Goal: Task Accomplishment & Management: Use online tool/utility

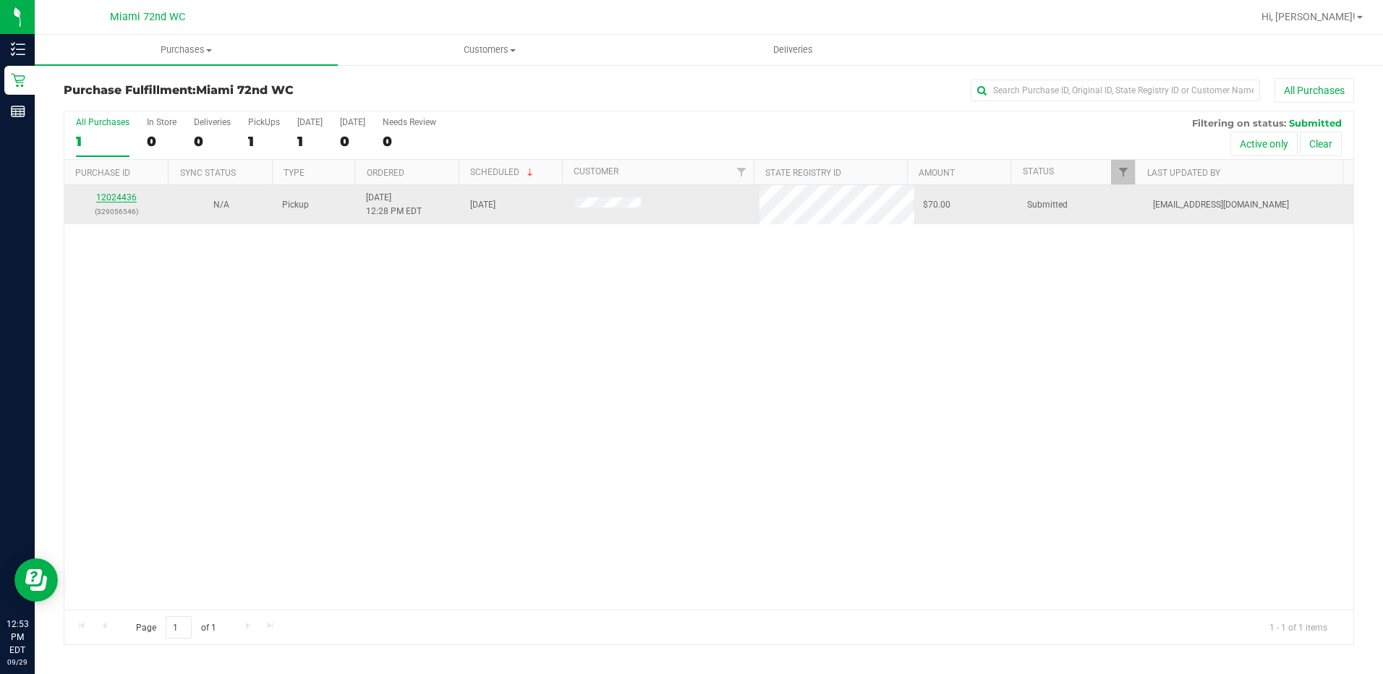
click at [110, 195] on link "12024436" at bounding box center [116, 197] width 41 height 10
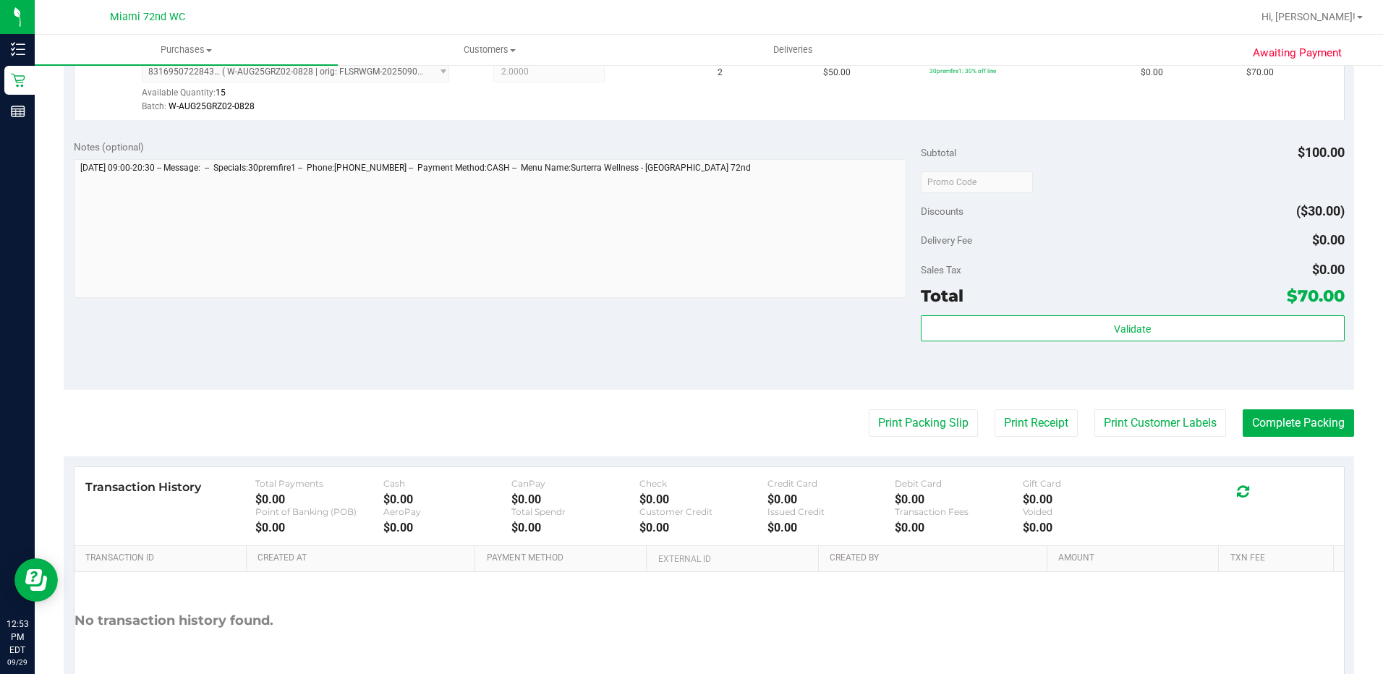
scroll to position [434, 0]
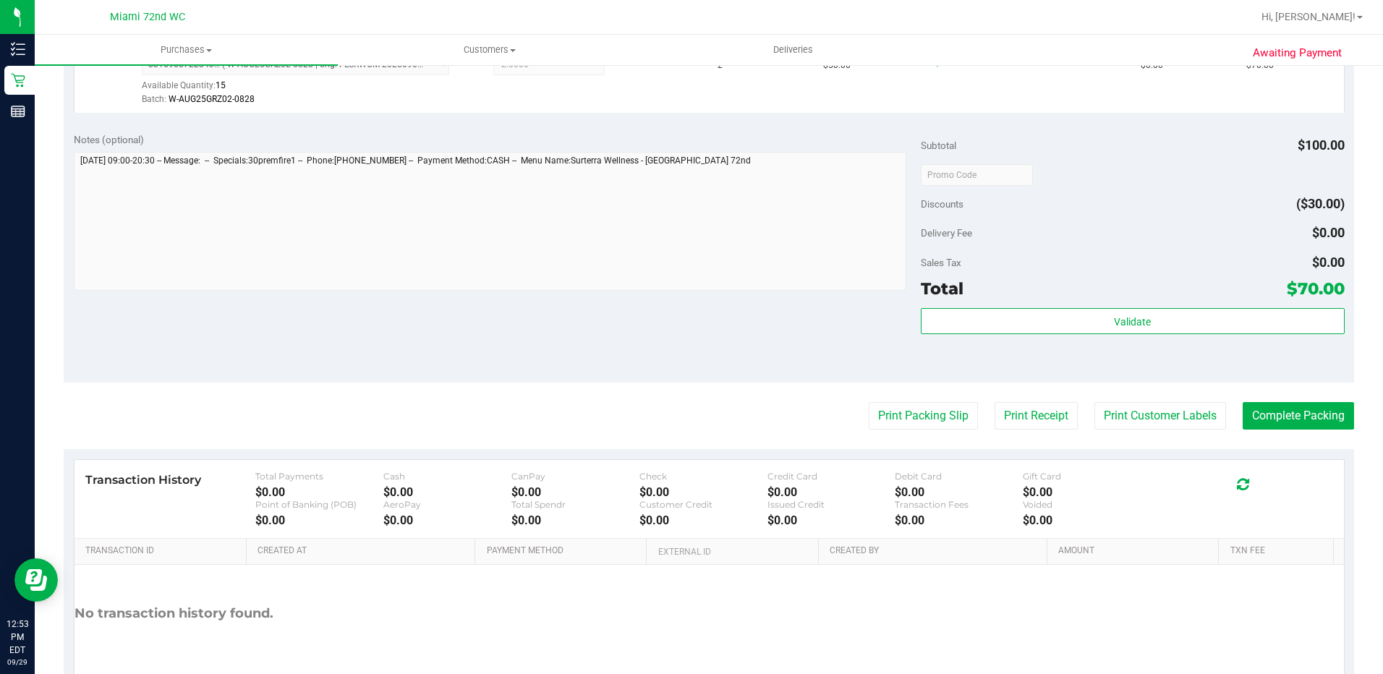
click at [964, 305] on div "Subtotal $100.00 Discounts ($30.00) Delivery Fee $0.00 Sales Tax $0.00 Total $7…" at bounding box center [1133, 252] width 424 height 241
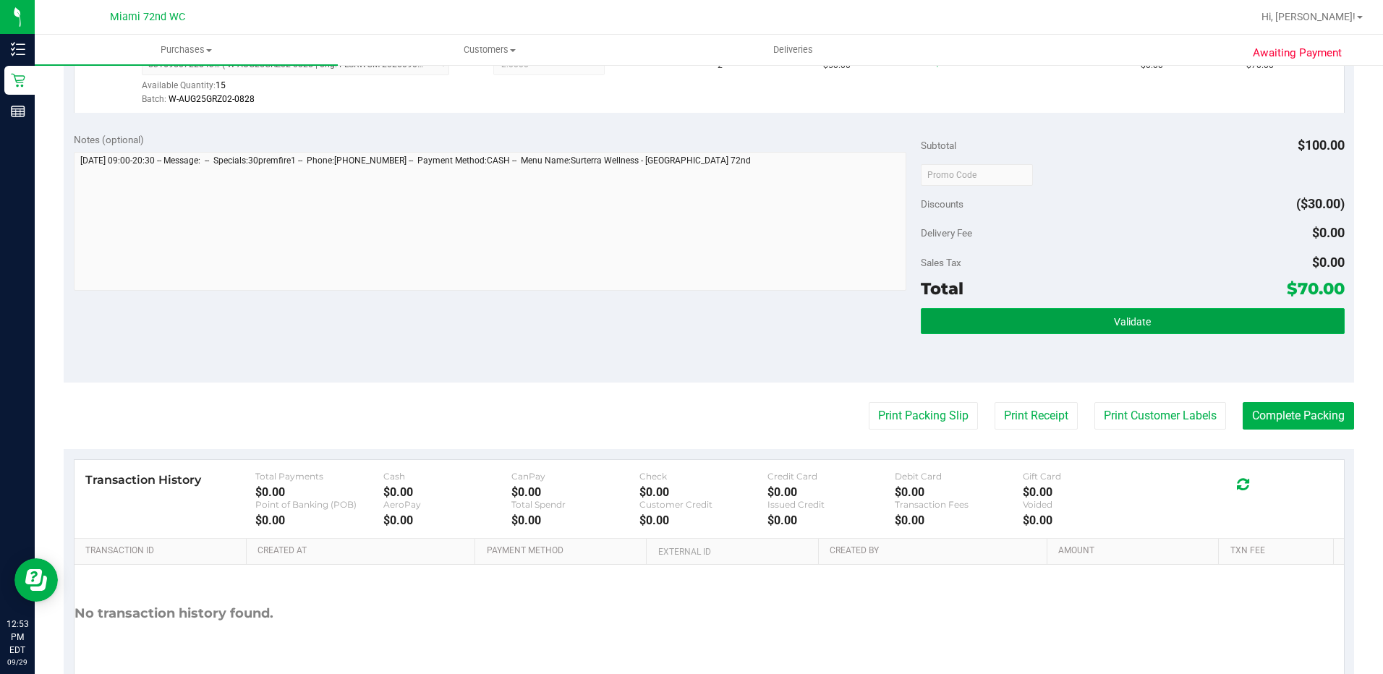
click at [954, 322] on button "Validate" at bounding box center [1133, 321] width 424 height 26
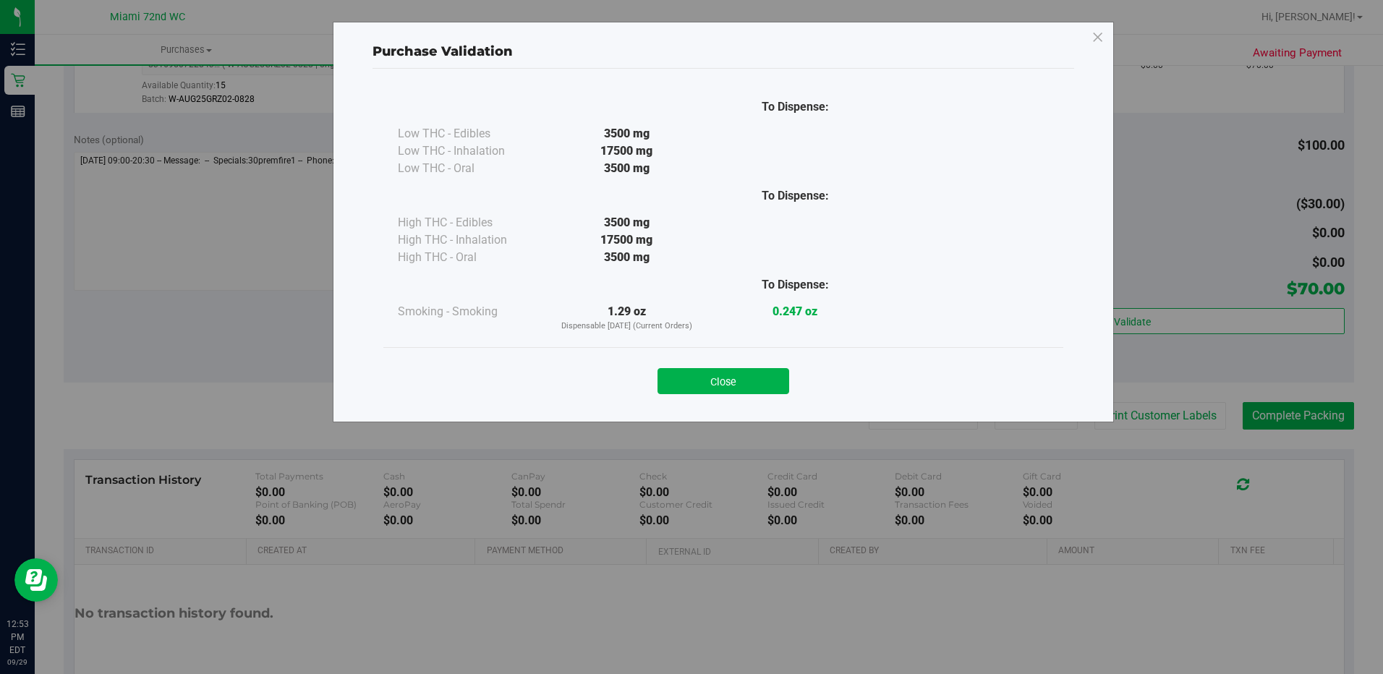
click at [714, 399] on div "Close" at bounding box center [723, 376] width 680 height 59
drag, startPoint x: 725, startPoint y: 393, endPoint x: 735, endPoint y: 377, distance: 18.9
click at [726, 392] on button "Close" at bounding box center [724, 381] width 132 height 26
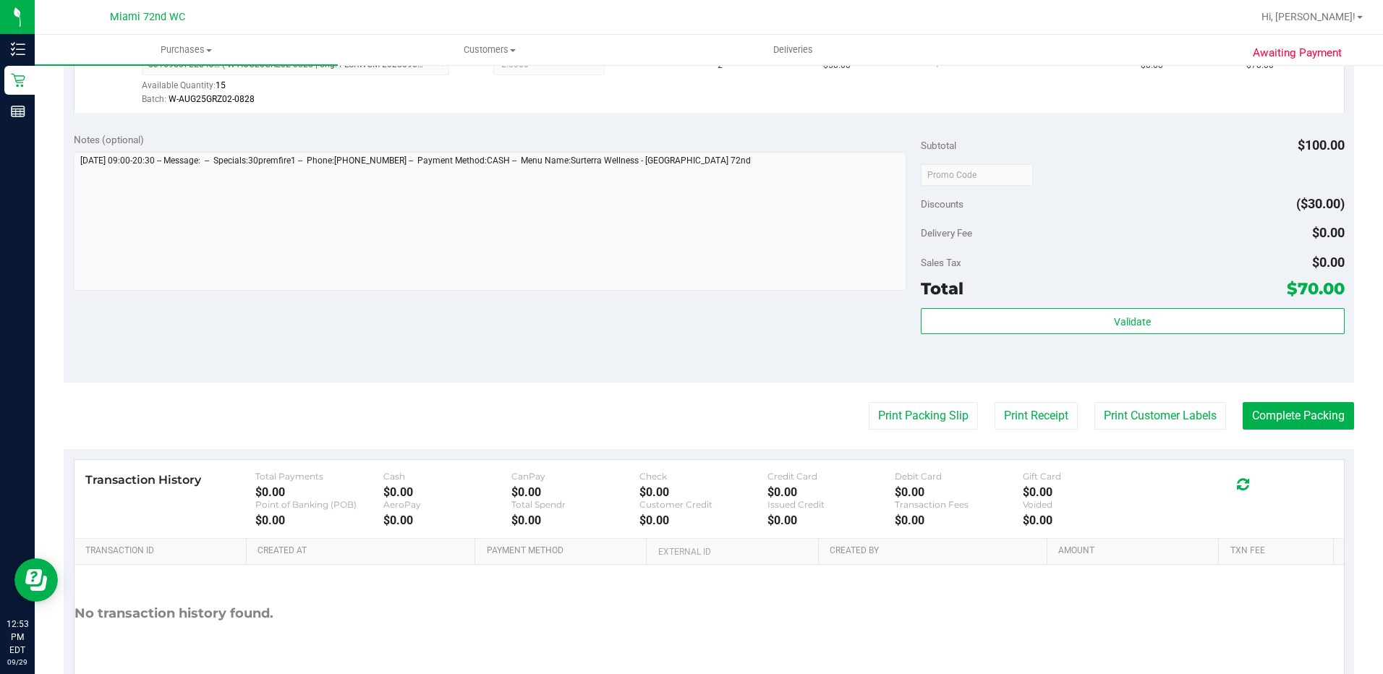
click at [747, 360] on div "Notes (optional) Subtotal $100.00 Discounts ($30.00) Delivery Fee $0.00 Sales T…" at bounding box center [709, 252] width 1291 height 260
click at [897, 411] on button "Print Packing Slip" at bounding box center [923, 415] width 109 height 27
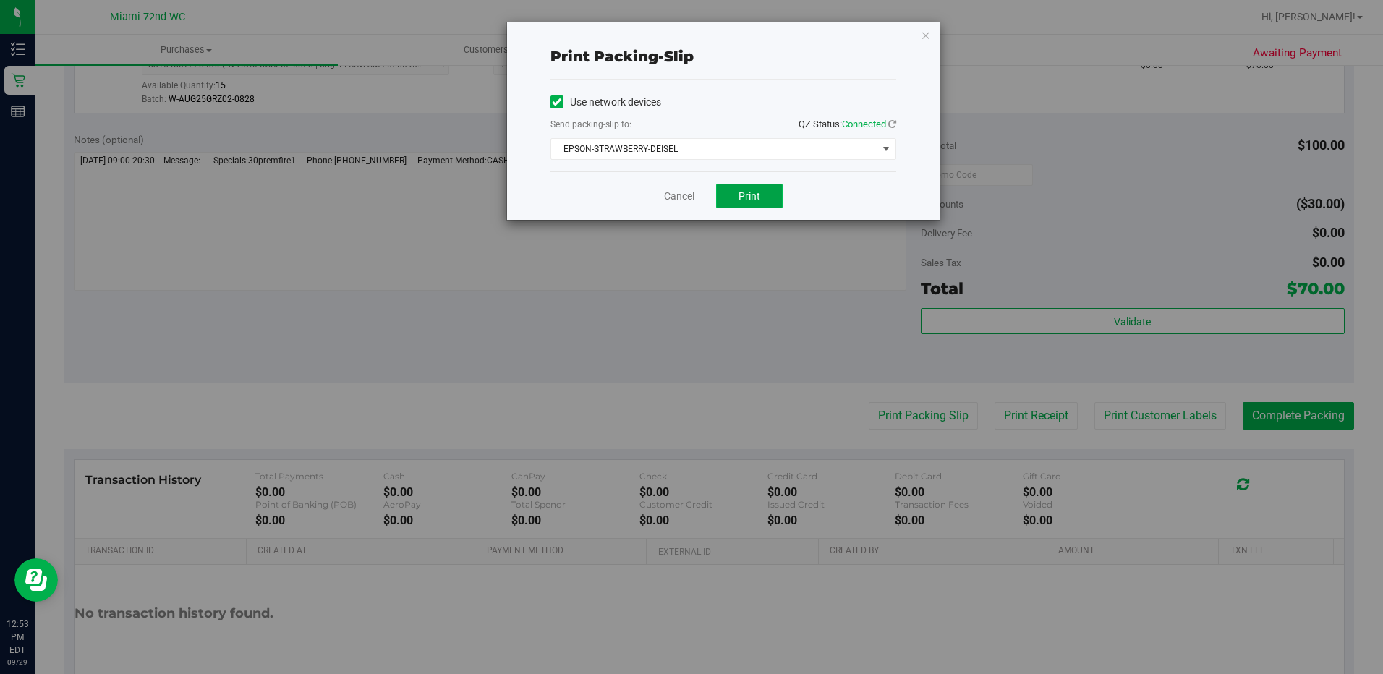
click at [762, 197] on button "Print" at bounding box center [749, 196] width 67 height 25
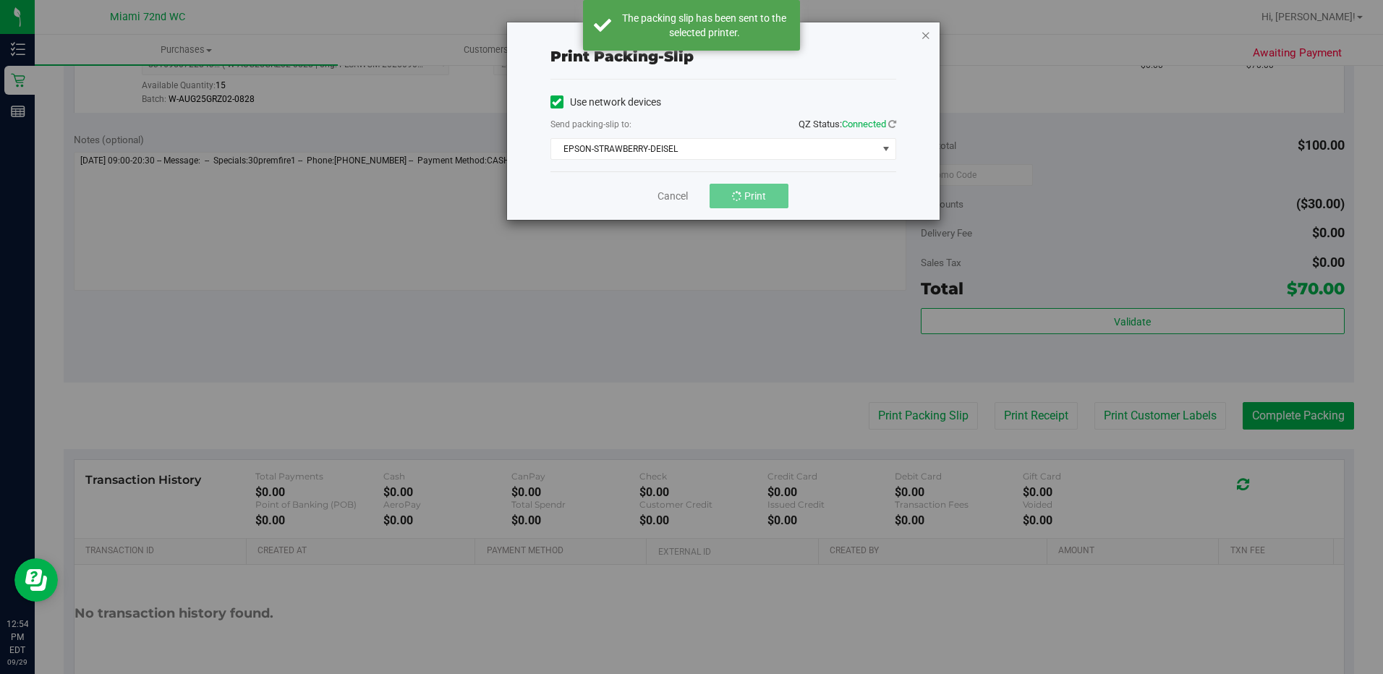
click at [928, 41] on icon "button" at bounding box center [926, 34] width 10 height 17
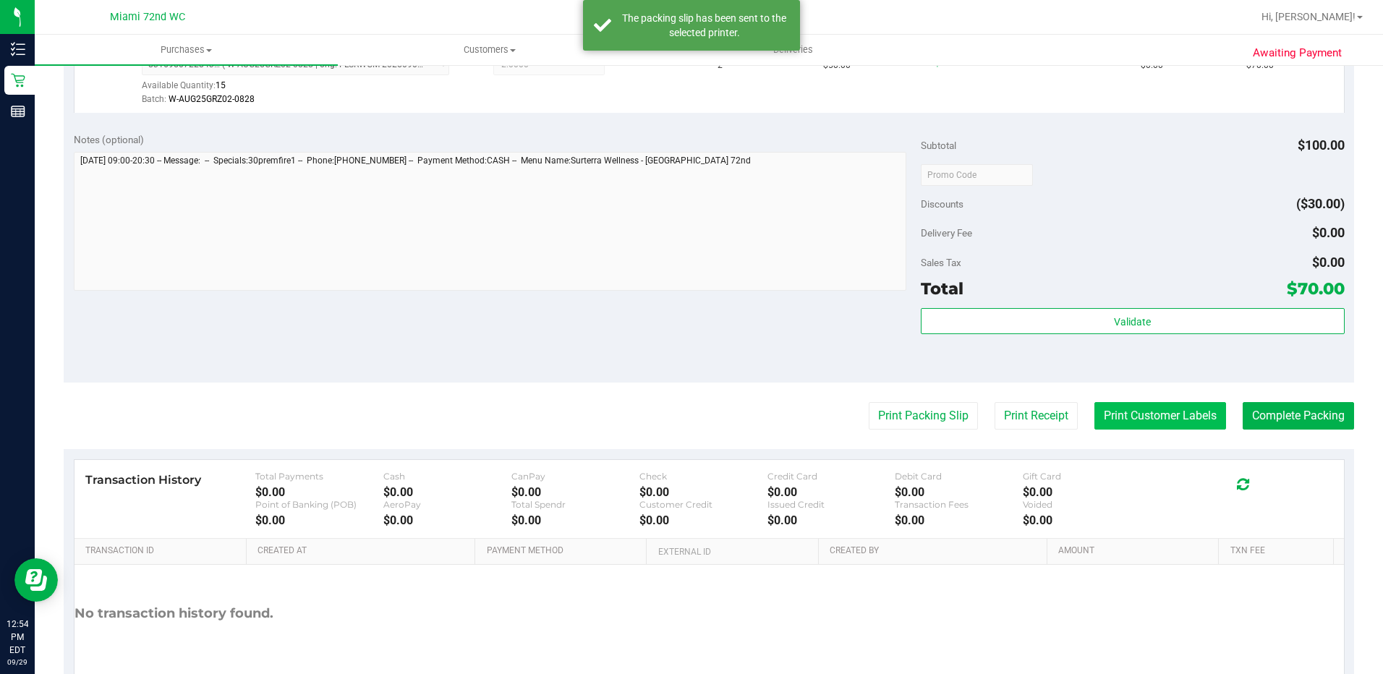
click at [1152, 424] on button "Print Customer Labels" at bounding box center [1161, 415] width 132 height 27
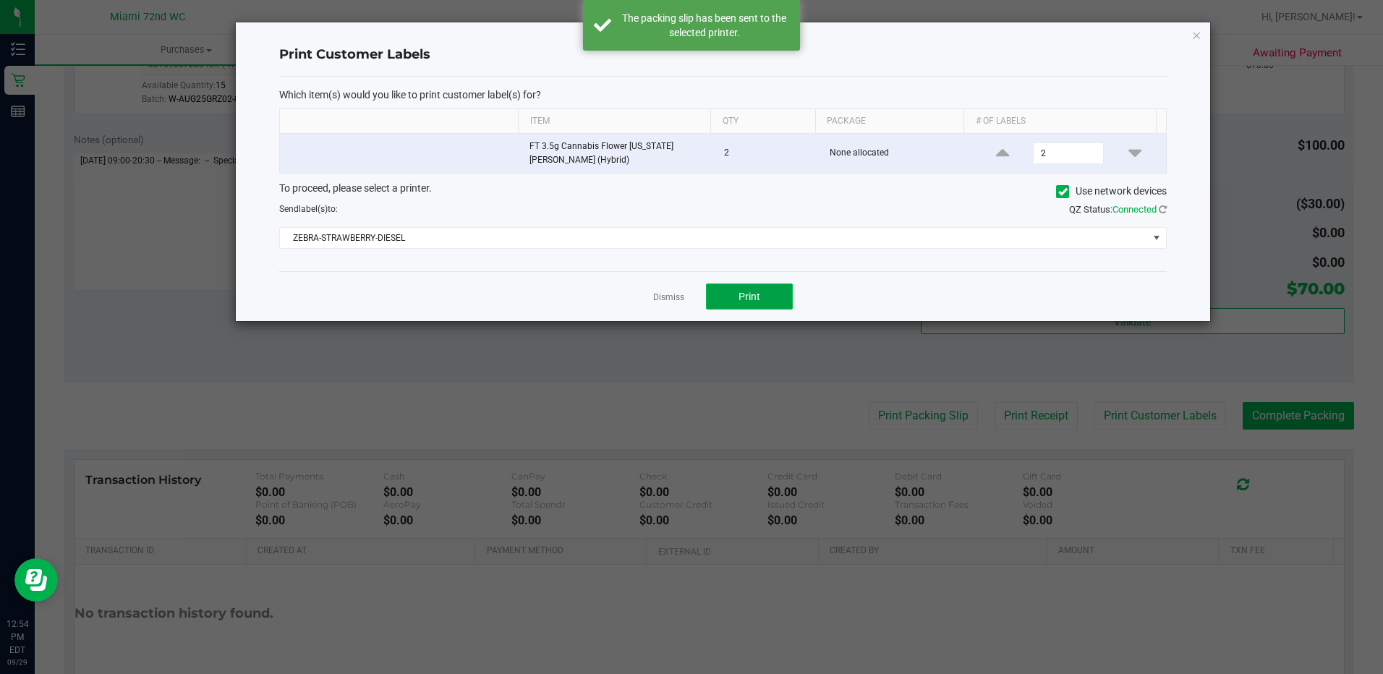
click at [781, 301] on button "Print" at bounding box center [749, 297] width 87 height 26
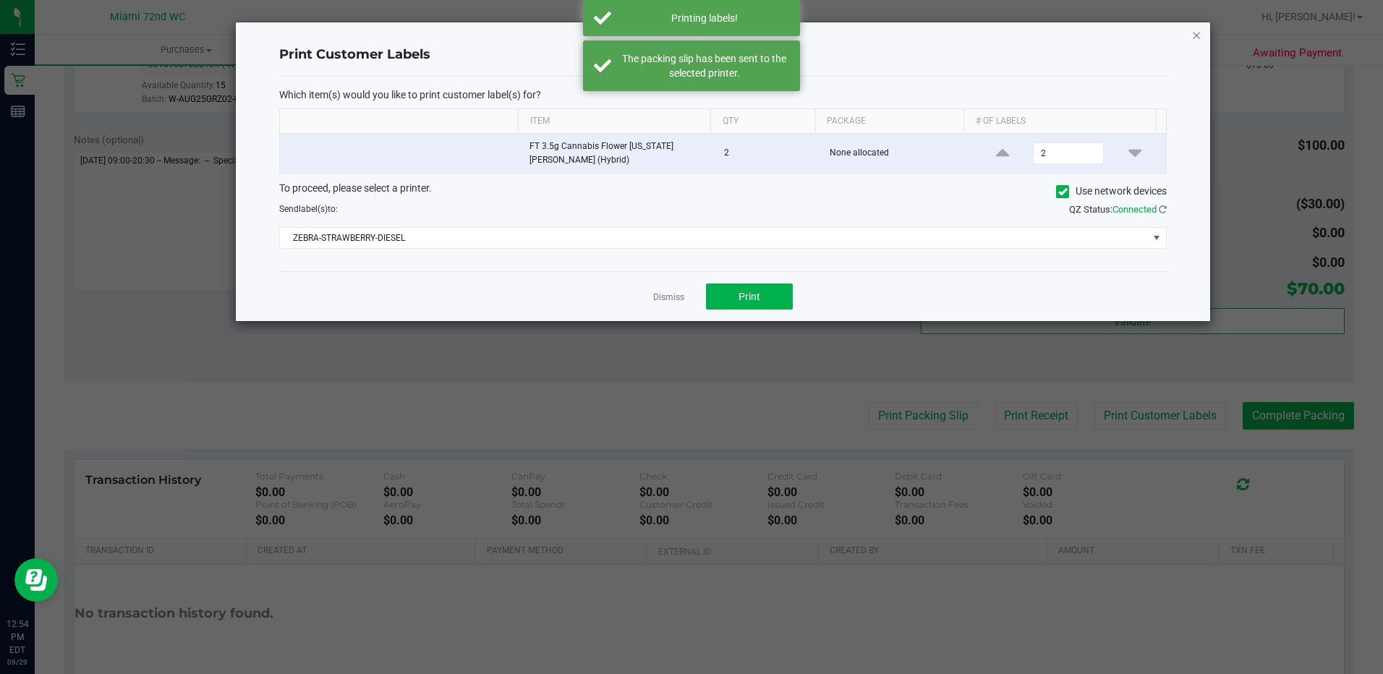
click at [1196, 33] on icon "button" at bounding box center [1197, 34] width 10 height 17
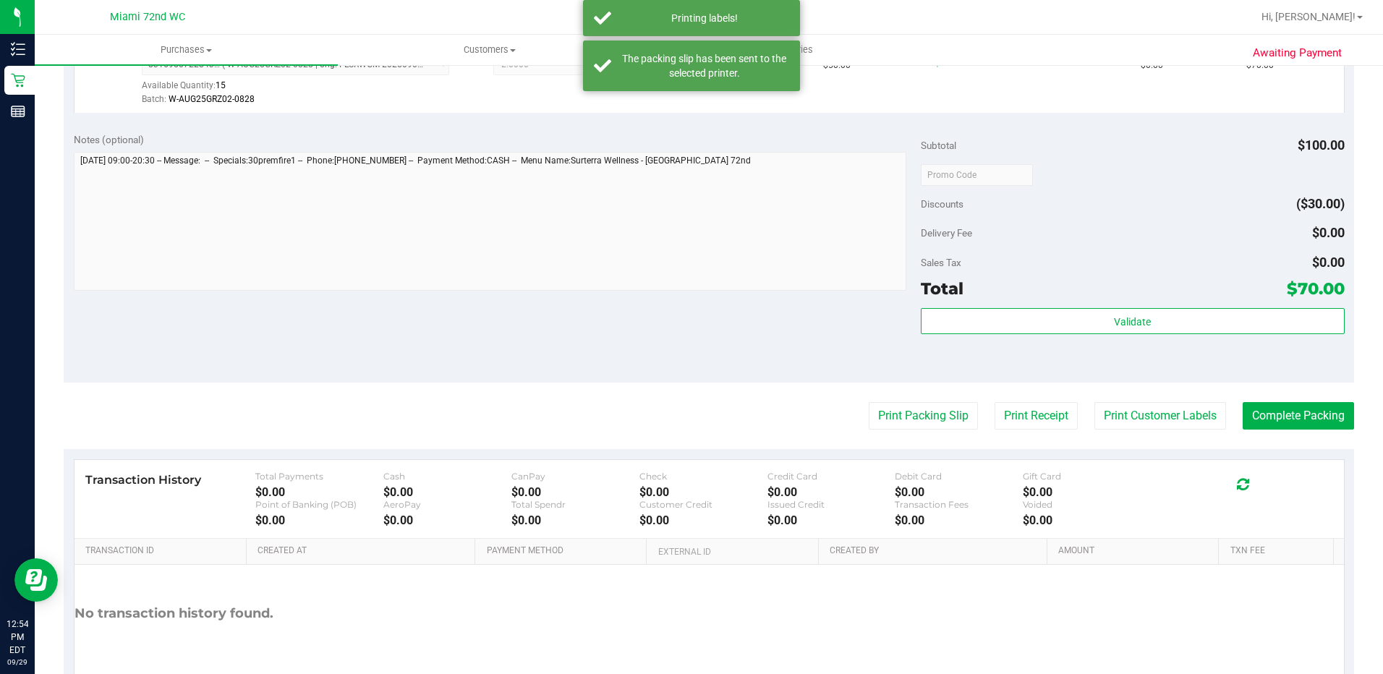
click at [1300, 396] on purchase-details "Back Edit Purchase Cancel Purchase View Profile # 12024436 BioTrack ID: - Submi…" at bounding box center [709, 182] width 1291 height 1076
click at [1291, 400] on purchase-details "Back Edit Purchase Cancel Purchase View Profile # 12024436 BioTrack ID: - Submi…" at bounding box center [709, 182] width 1291 height 1076
click at [1291, 420] on button "Complete Packing" at bounding box center [1298, 415] width 111 height 27
